Goal: Find specific page/section: Find specific page/section

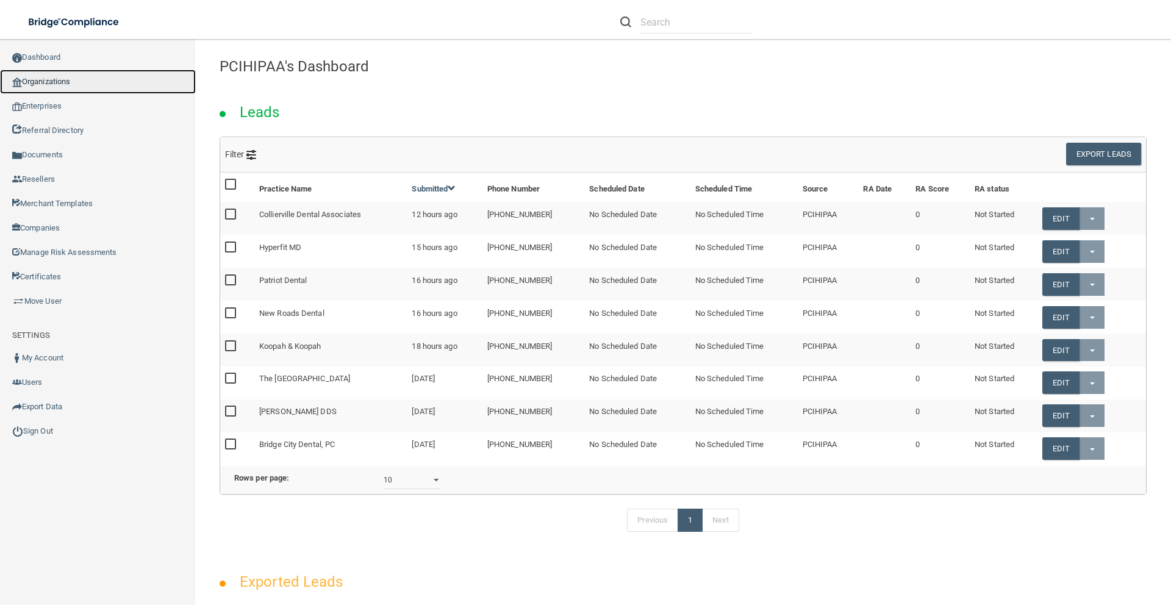
click at [49, 84] on link "Organizations" at bounding box center [98, 82] width 196 height 24
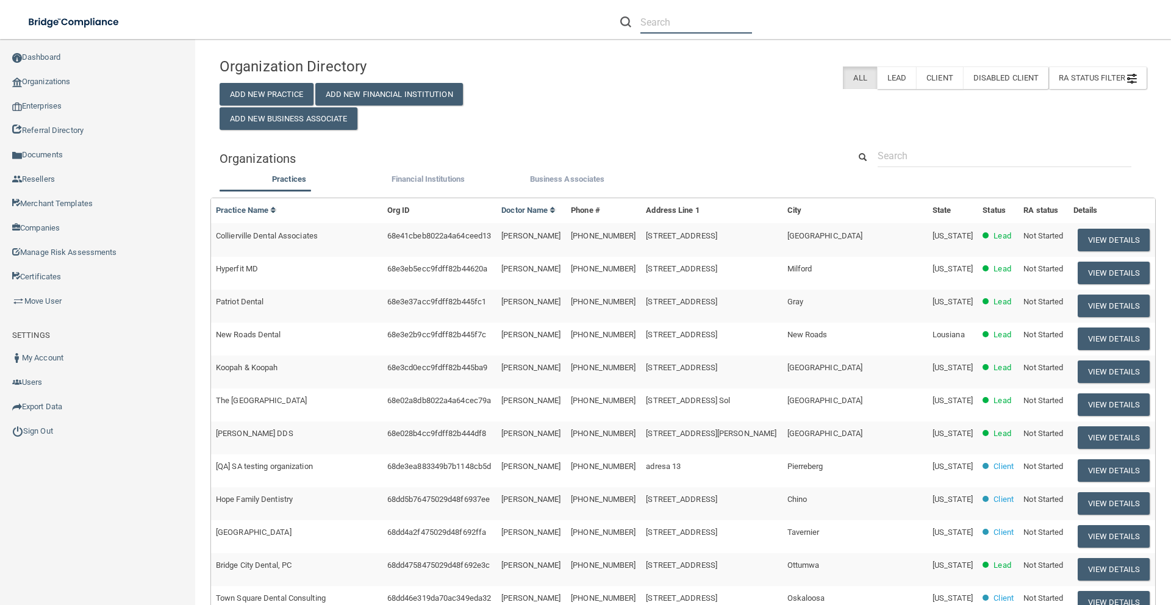
click at [691, 24] on input "text" at bounding box center [696, 22] width 112 height 23
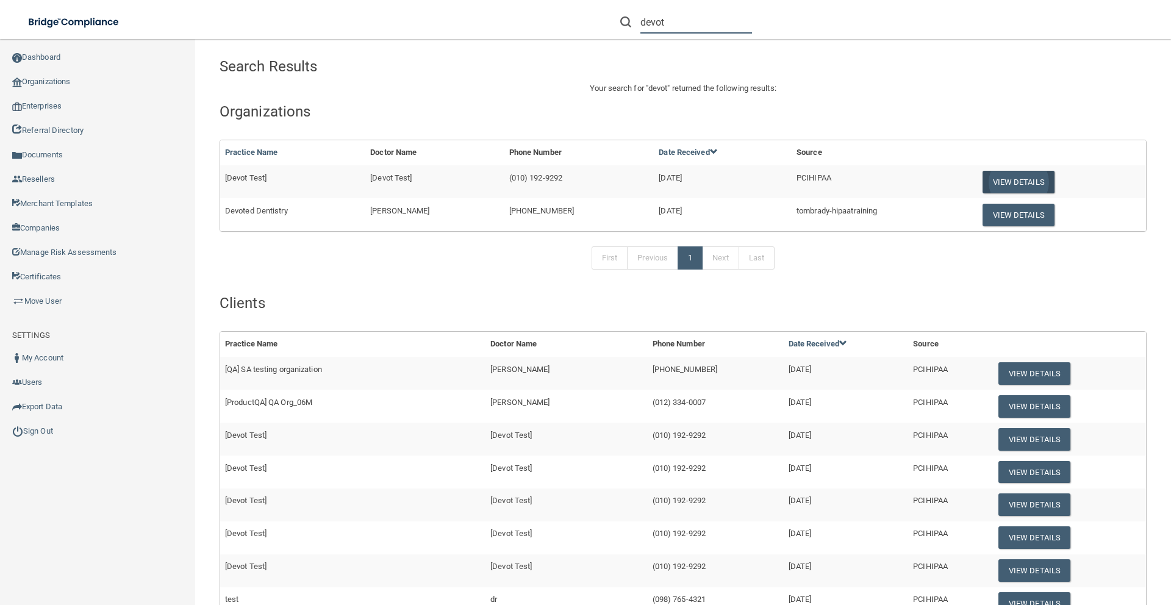
type input "devot"
click at [1004, 185] on button "View Details" at bounding box center [1018, 182] width 72 height 23
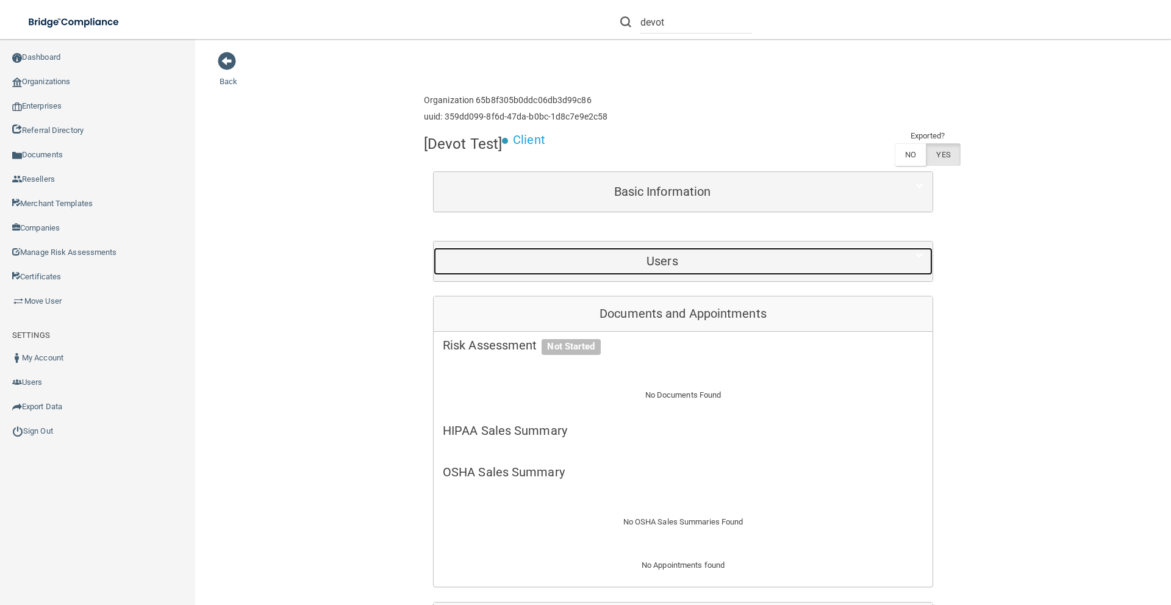
click at [664, 263] on h5 "Users" at bounding box center [662, 260] width 439 height 13
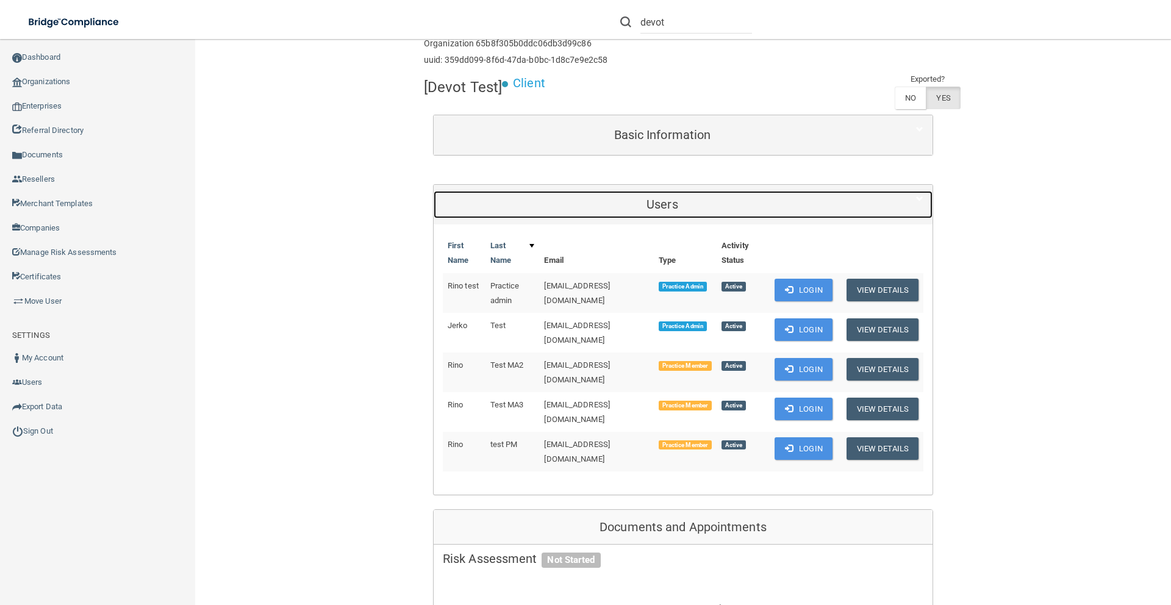
scroll to position [73, 0]
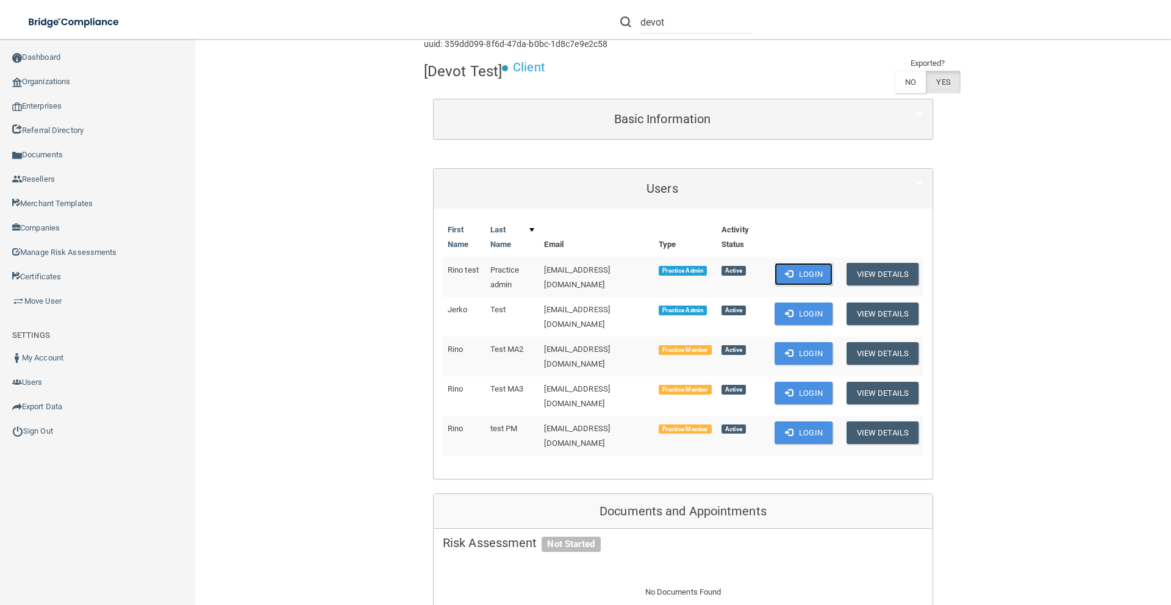
click at [792, 274] on button "Login" at bounding box center [803, 274] width 58 height 23
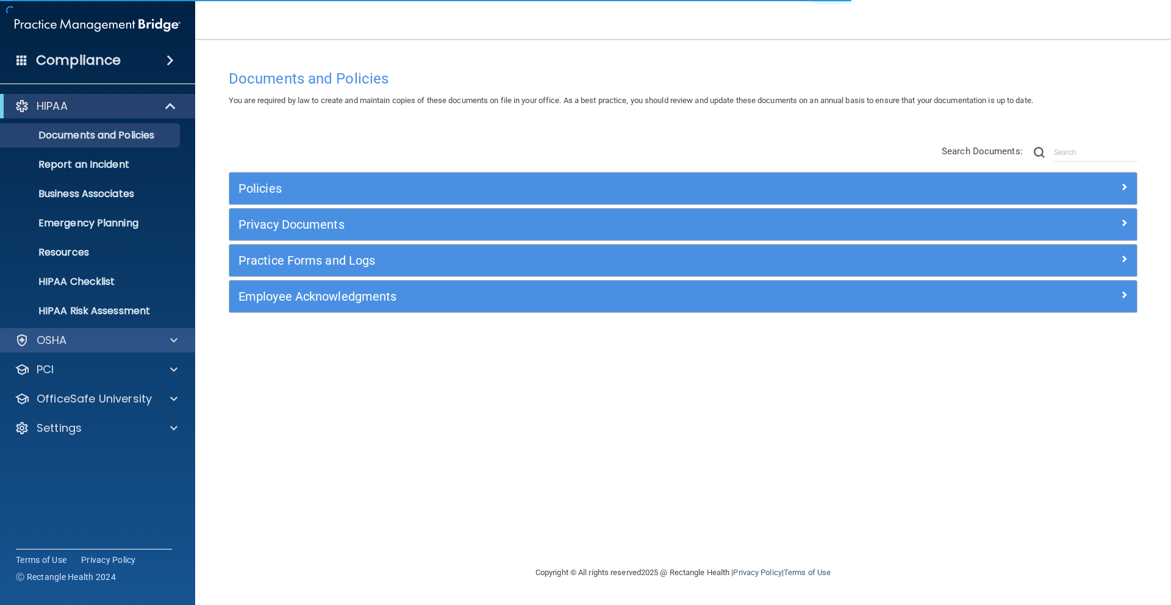
click at [102, 329] on div "OSHA" at bounding box center [98, 340] width 196 height 24
click at [175, 348] on div "OSHA" at bounding box center [98, 340] width 196 height 24
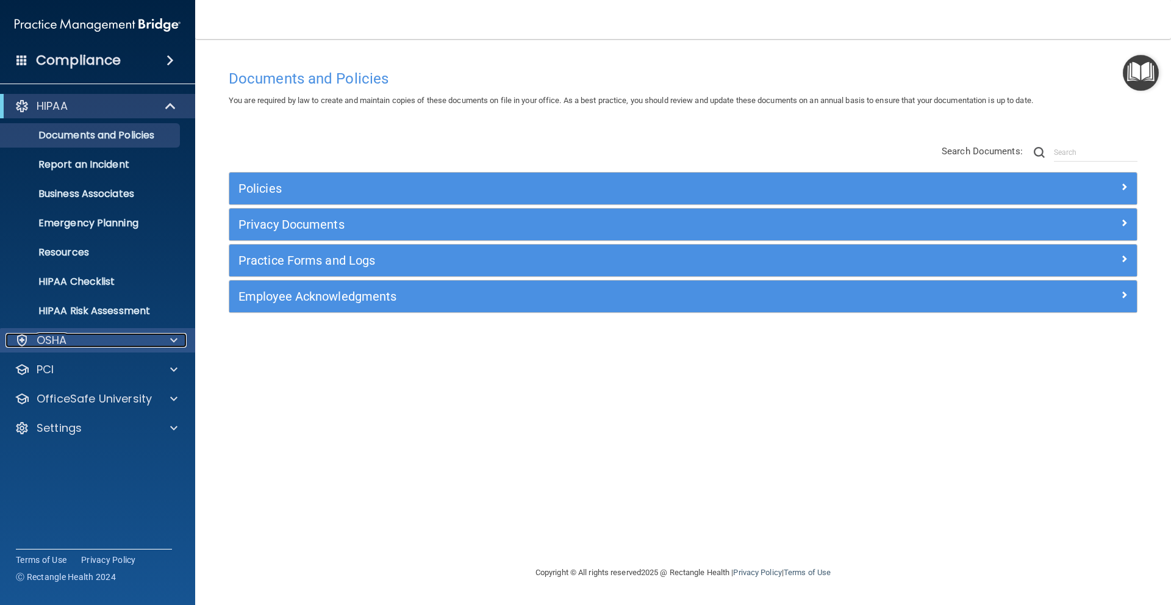
click at [181, 339] on div at bounding box center [172, 340] width 30 height 15
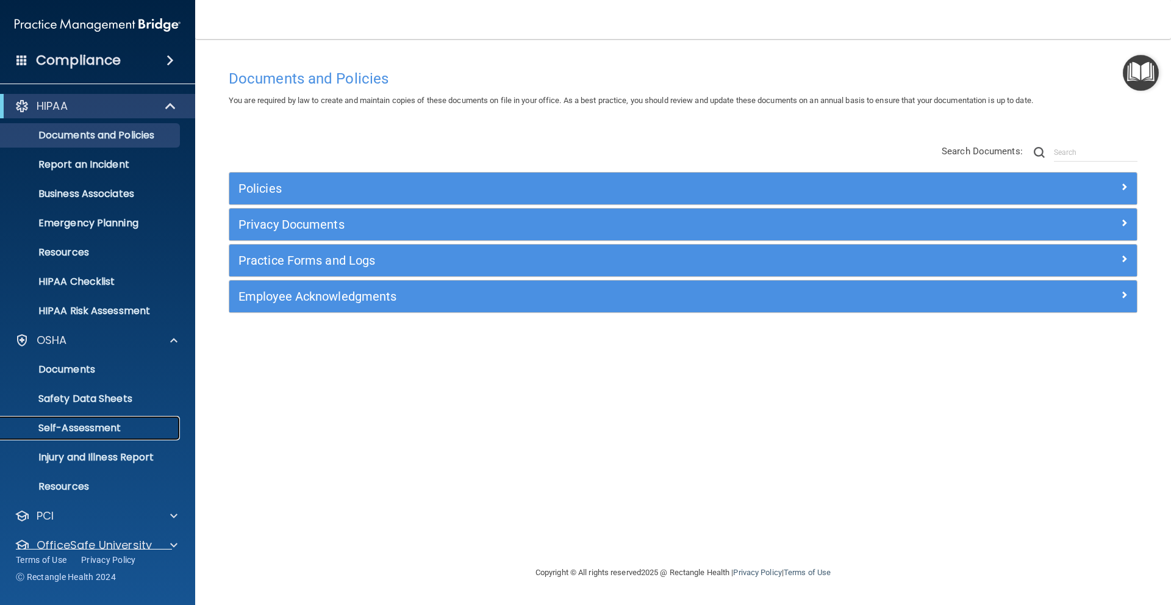
click at [101, 424] on p "Self-Assessment" at bounding box center [91, 428] width 166 height 12
